Goal: Task Accomplishment & Management: Use online tool/utility

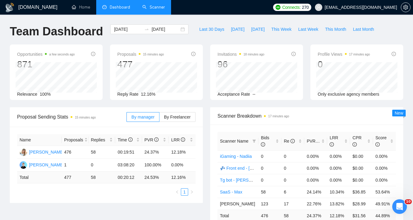
click at [156, 9] on link "Scanner" at bounding box center [153, 7] width 23 height 5
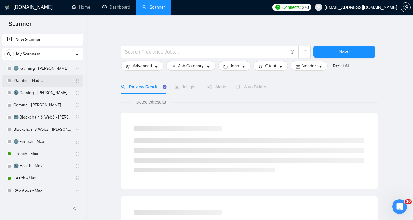
click at [32, 80] on link "iGaming - Nadiia" at bounding box center [42, 81] width 58 height 12
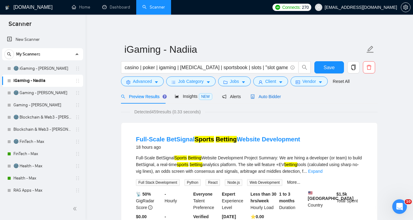
click at [268, 97] on span "Auto Bidder" at bounding box center [265, 96] width 30 height 5
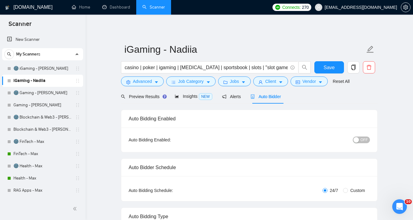
checkbox input "true"
click at [352, 138] on div "OFF" at bounding box center [329, 139] width 80 height 7
click at [358, 138] on div "button" at bounding box center [355, 139] width 5 height 5
click at [326, 66] on span "Save" at bounding box center [328, 68] width 11 height 8
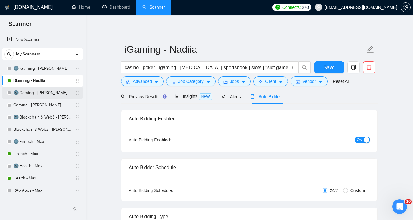
click at [43, 96] on link "🌚 Gaming - [PERSON_NAME]" at bounding box center [42, 93] width 58 height 12
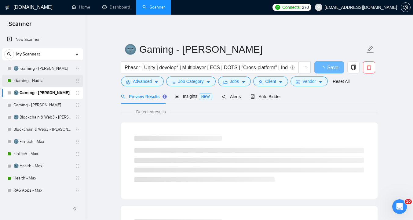
click at [40, 82] on link "iGaming - Nadiia" at bounding box center [42, 81] width 58 height 12
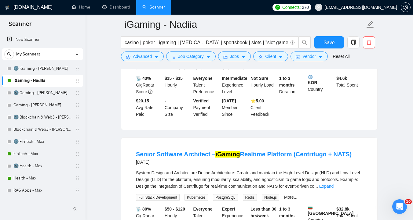
scroll to position [150, 0]
